Goal: Browse casually: Explore the website without a specific task or goal

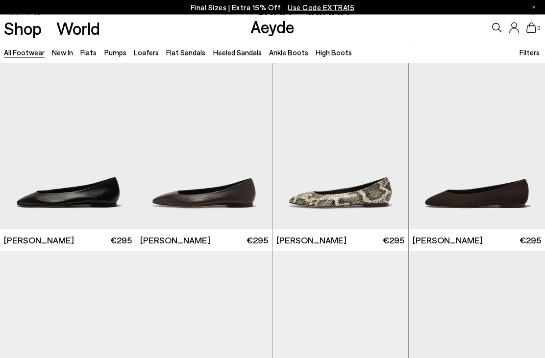
scroll to position [1161, 0]
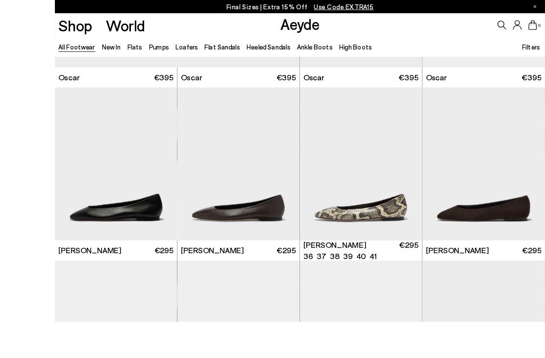
scroll to position [1186, 0]
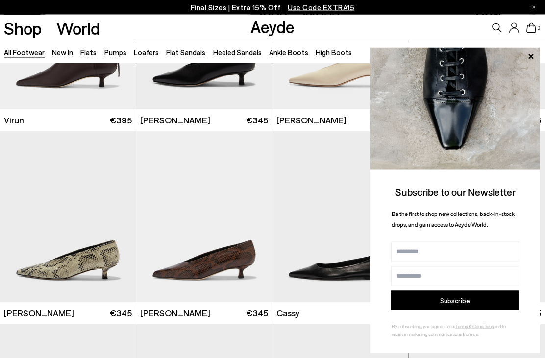
scroll to position [2631, 0]
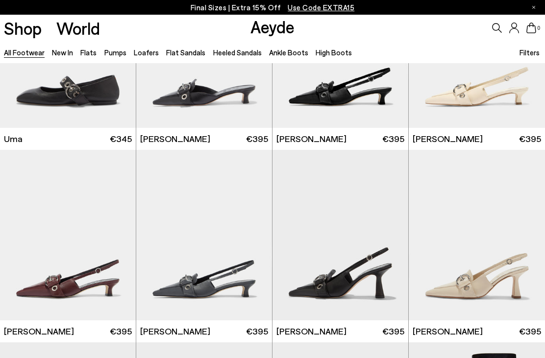
scroll to position [4315, 0]
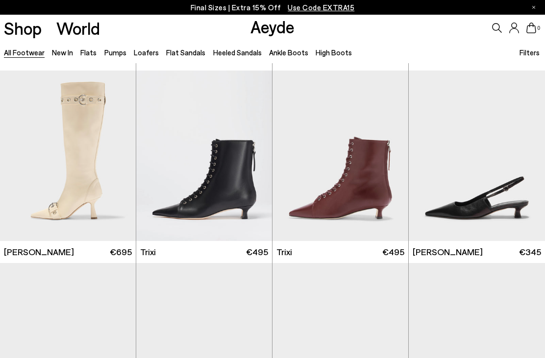
scroll to position [4840, 0]
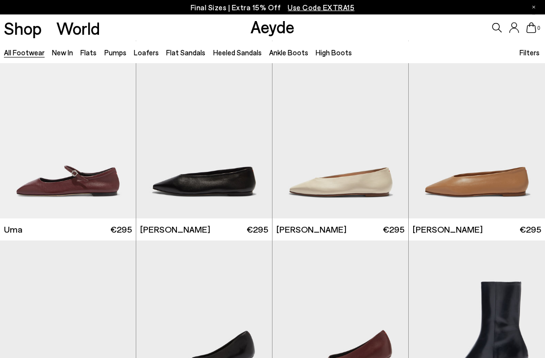
scroll to position [6003, 0]
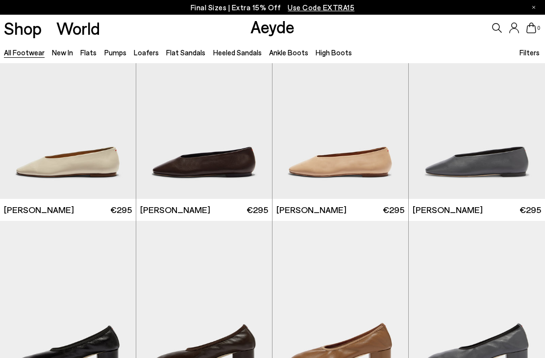
scroll to position [7193, 0]
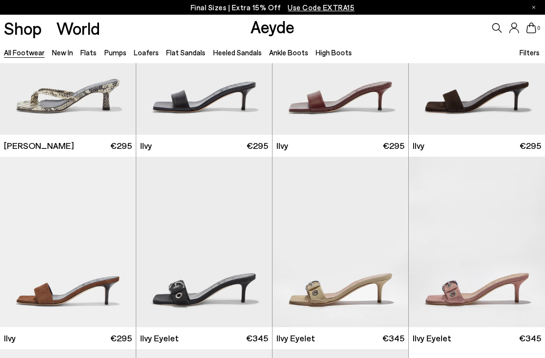
scroll to position [8471, 0]
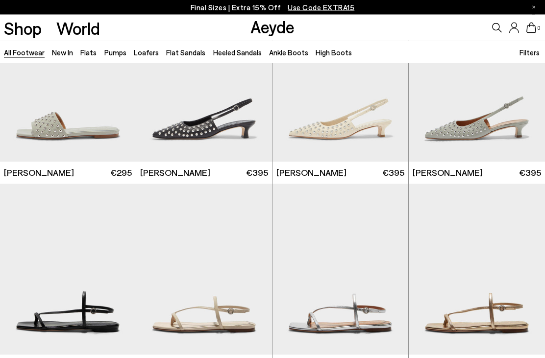
scroll to position [9571, 0]
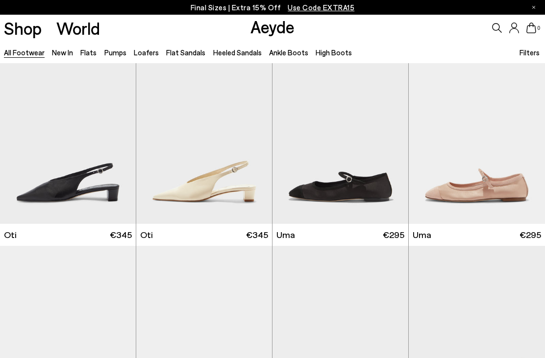
scroll to position [11579, 0]
